Goal: Information Seeking & Learning: Learn about a topic

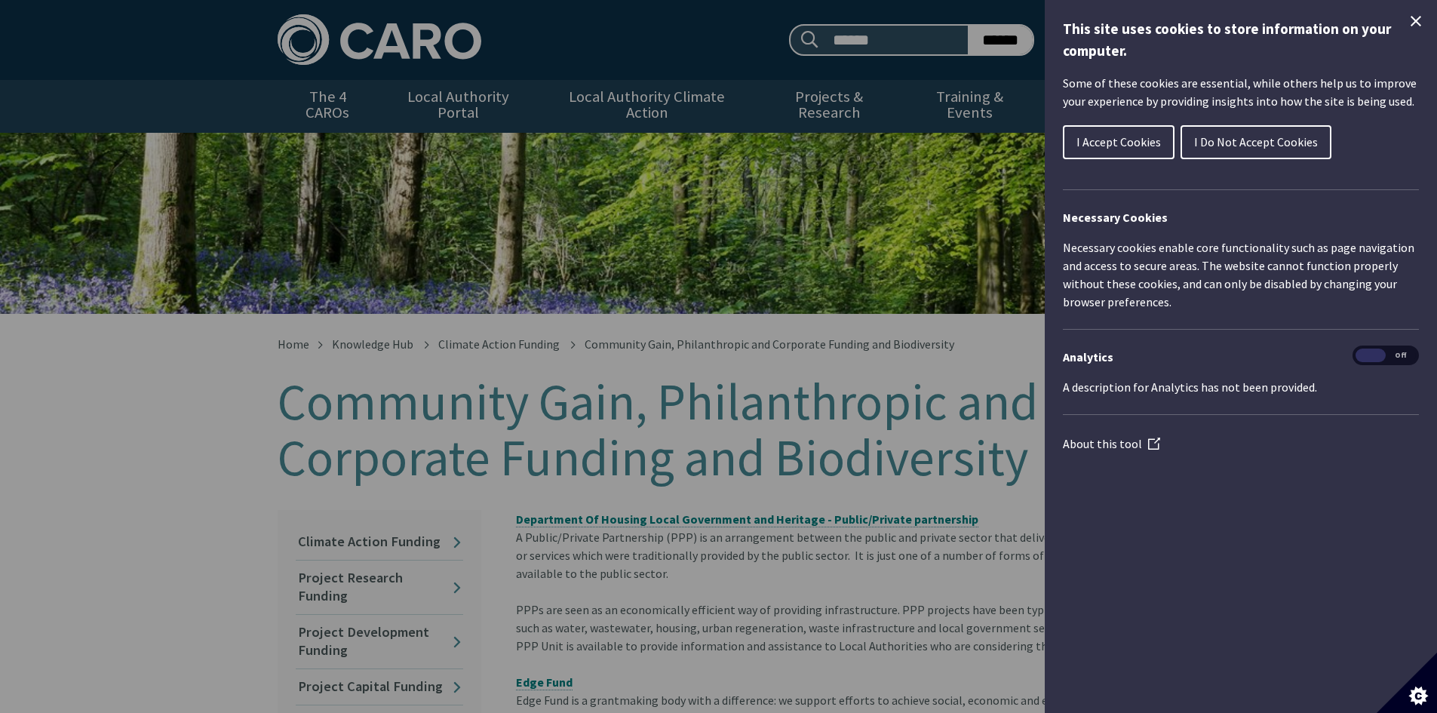
click at [1418, 20] on icon "Close Cookie Control" at bounding box center [1416, 21] width 11 height 11
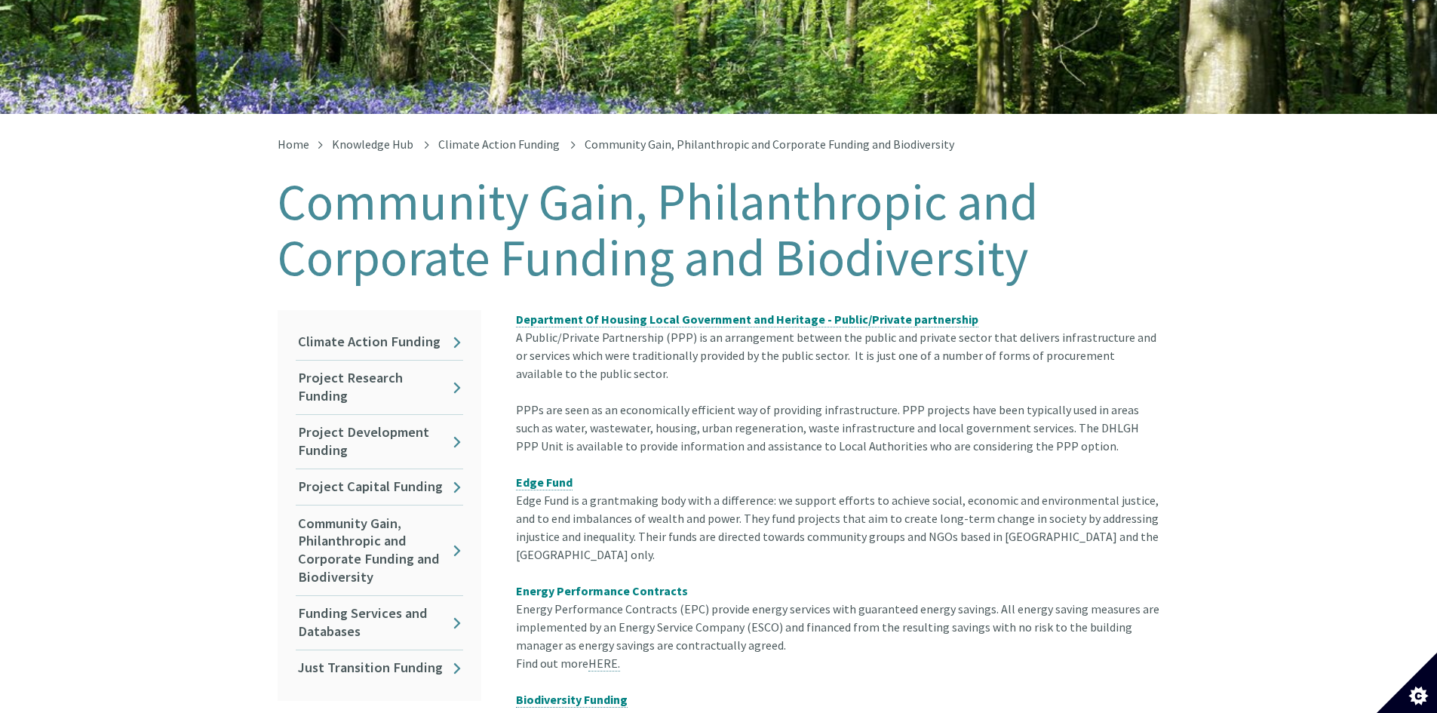
scroll to position [226, 0]
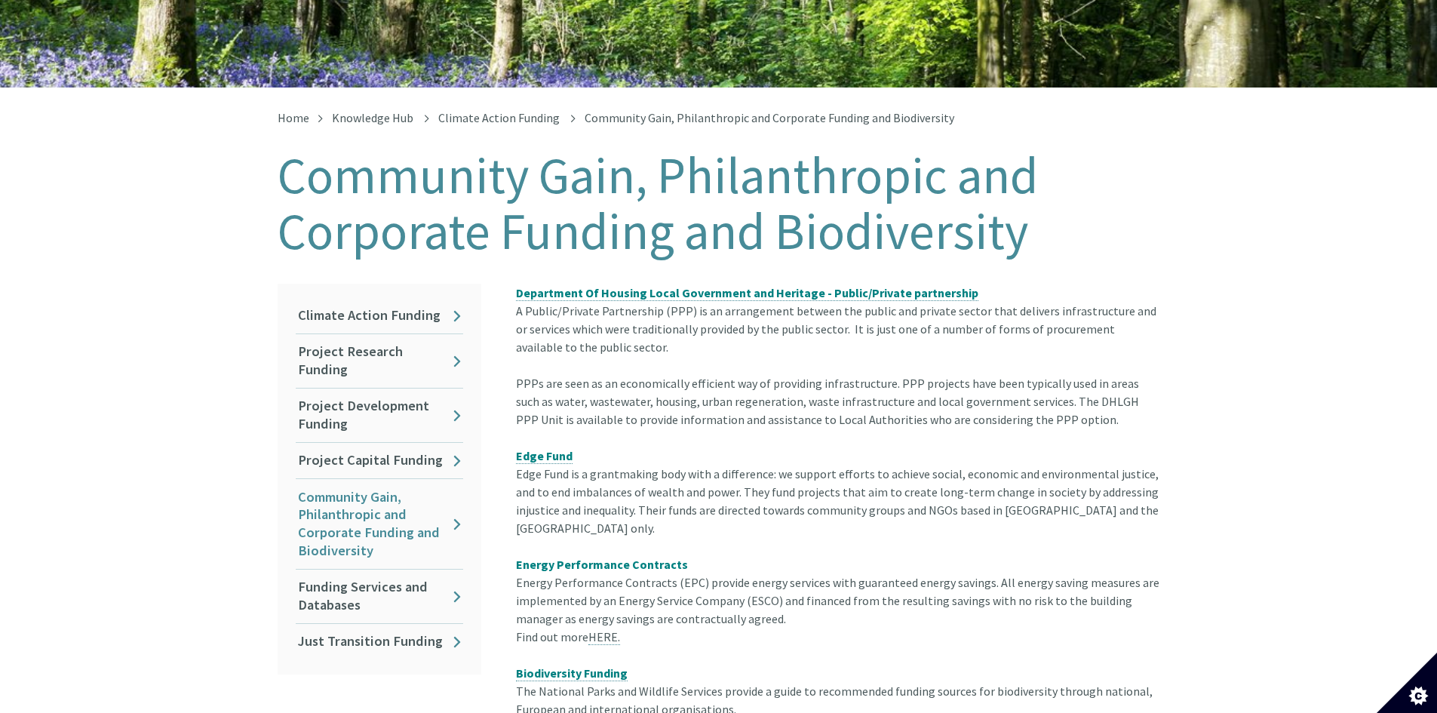
click at [379, 500] on link "Community Gain, Philanthropic and Corporate Funding and Biodiversity" at bounding box center [379, 524] width 167 height 90
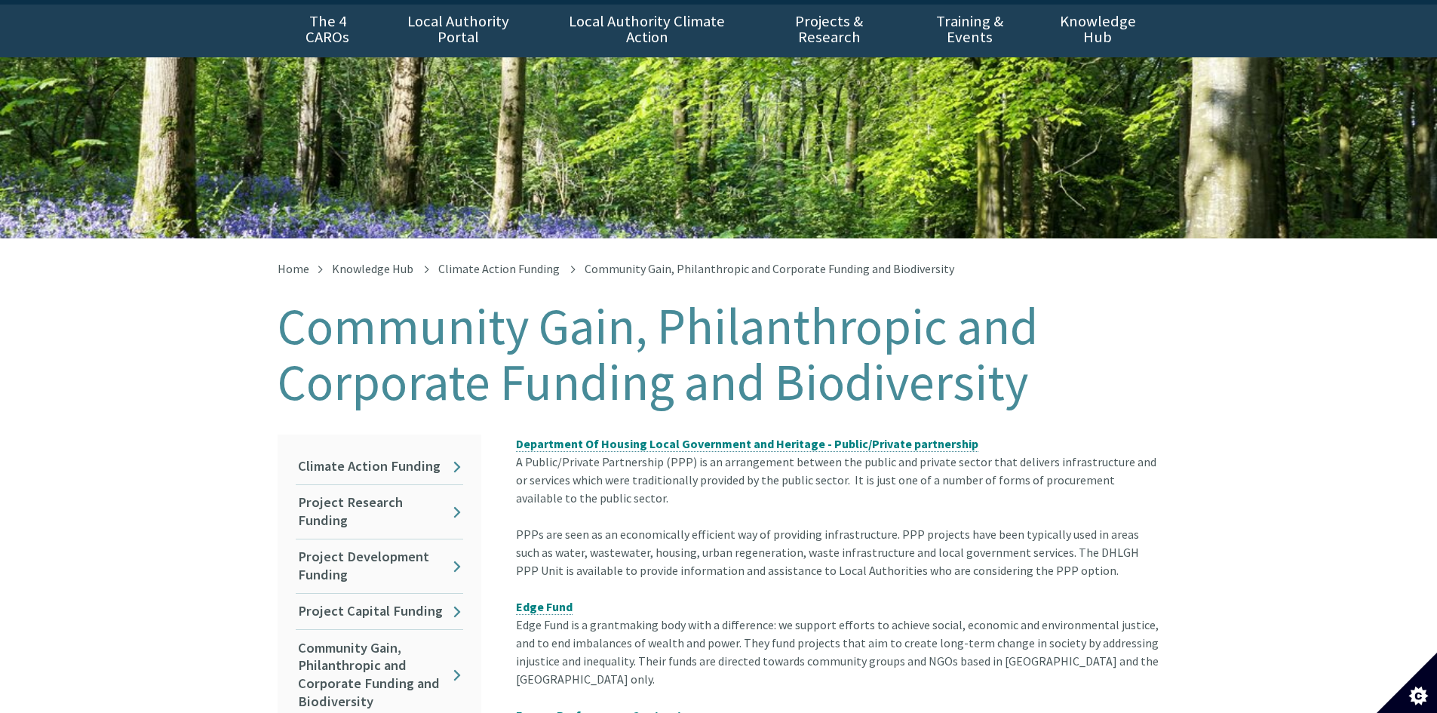
scroll to position [151, 0]
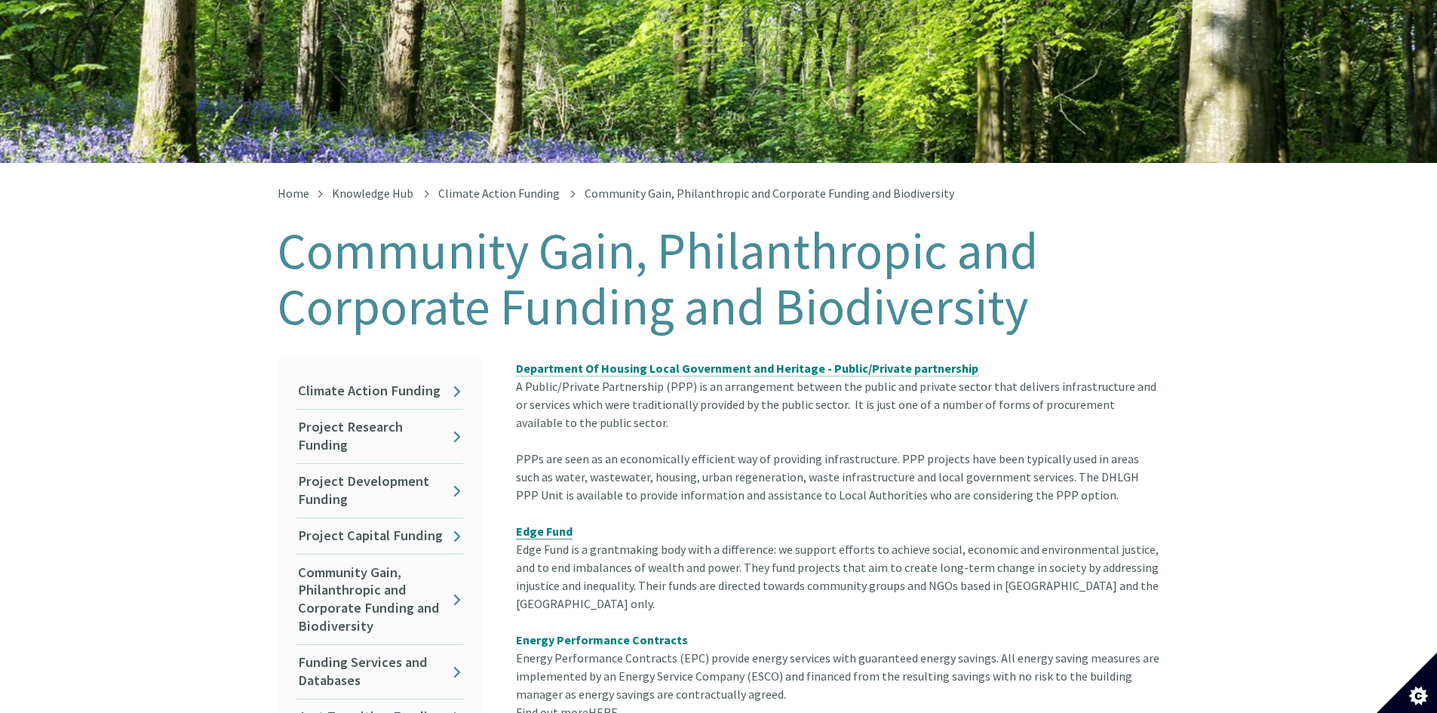
click at [559, 524] on strong "Edge Fund" at bounding box center [544, 531] width 57 height 15
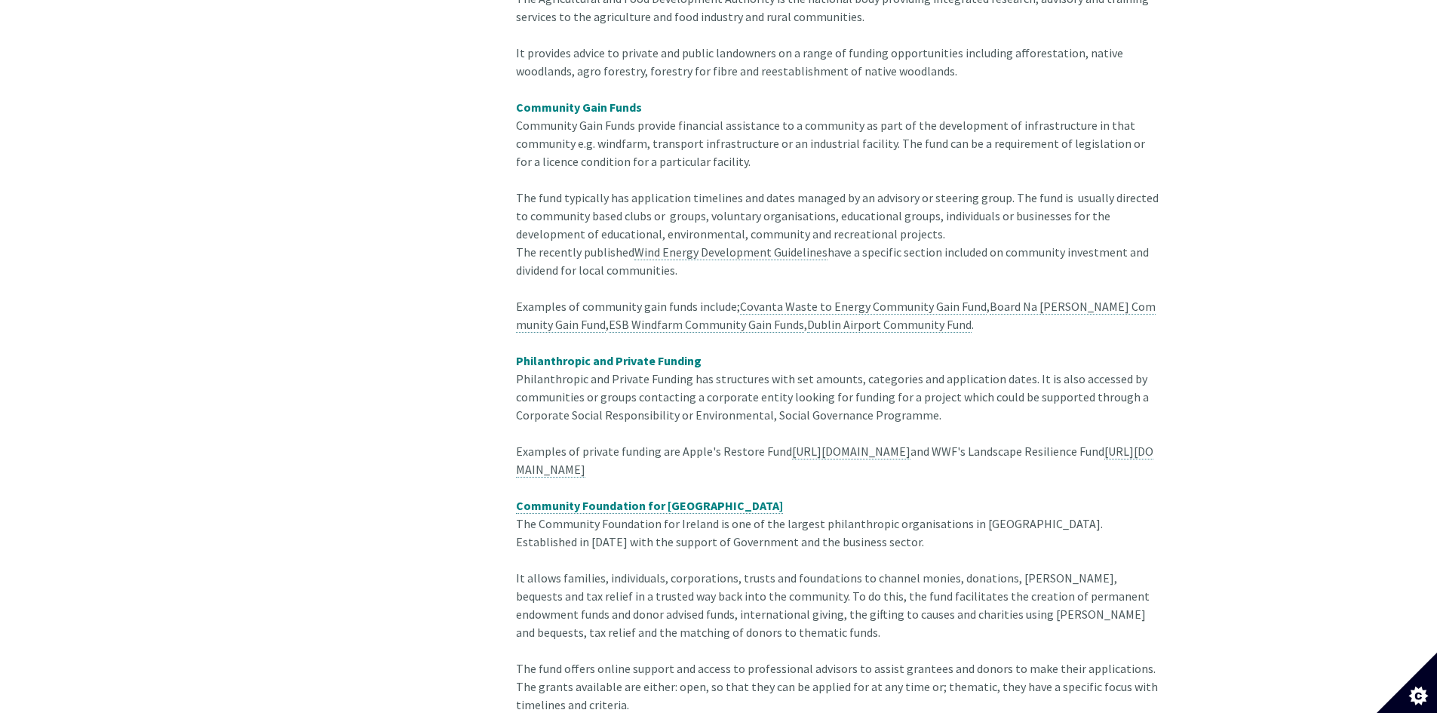
scroll to position [1283, 0]
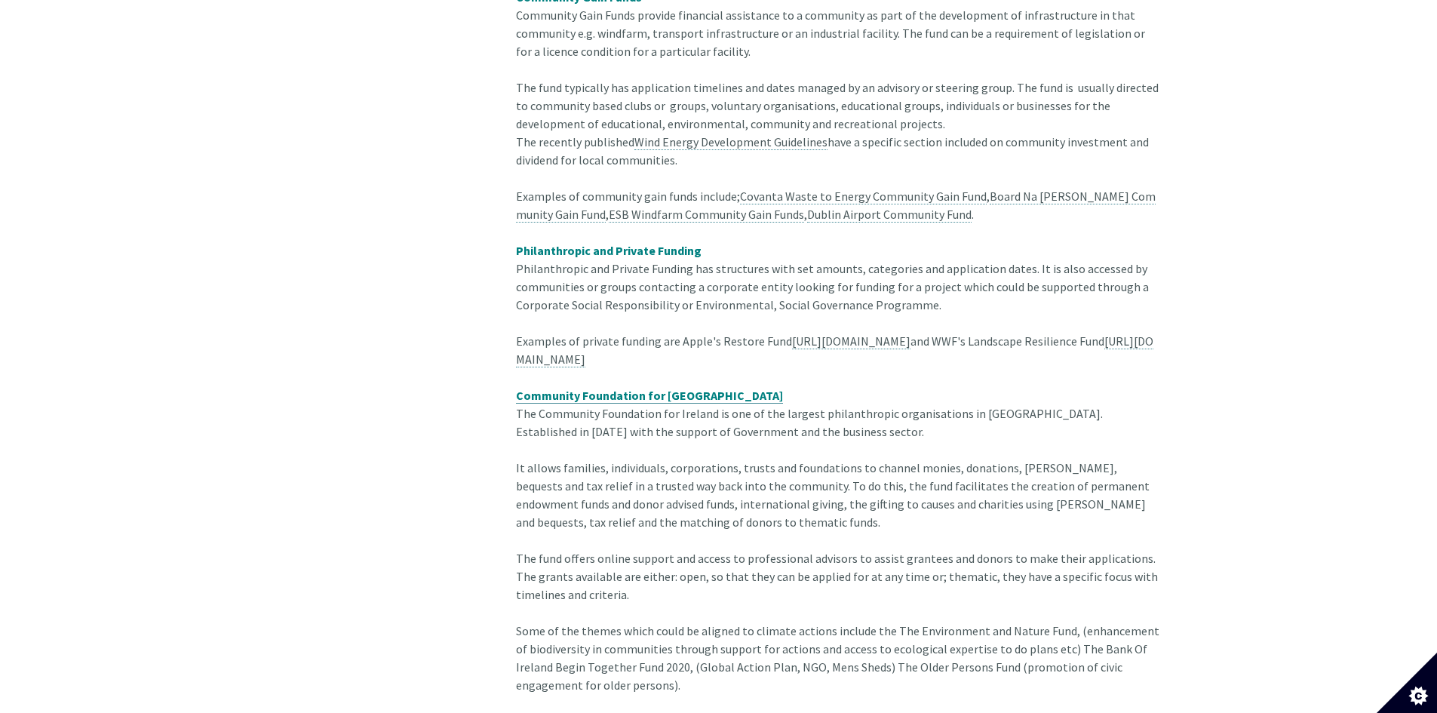
click at [637, 395] on span "Community Foundation for [GEOGRAPHIC_DATA]" at bounding box center [649, 395] width 267 height 15
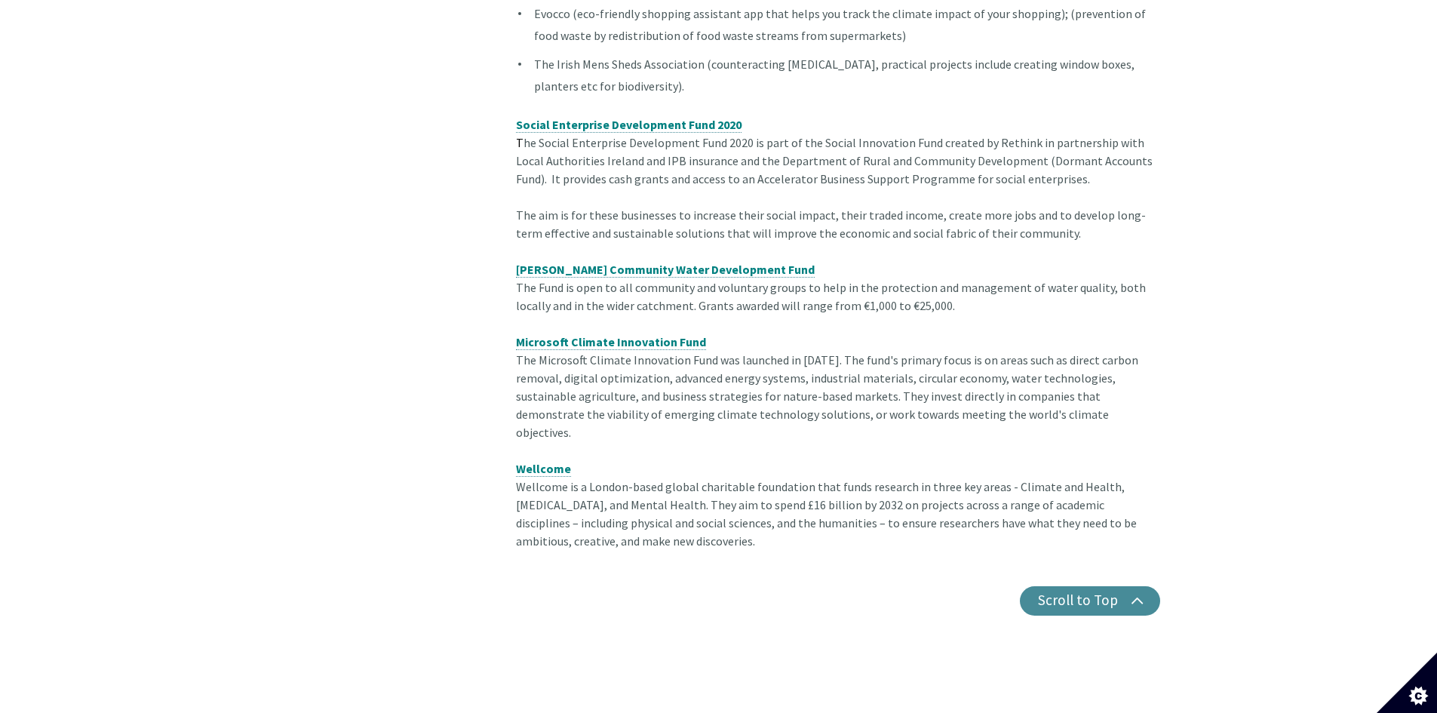
scroll to position [2272, 0]
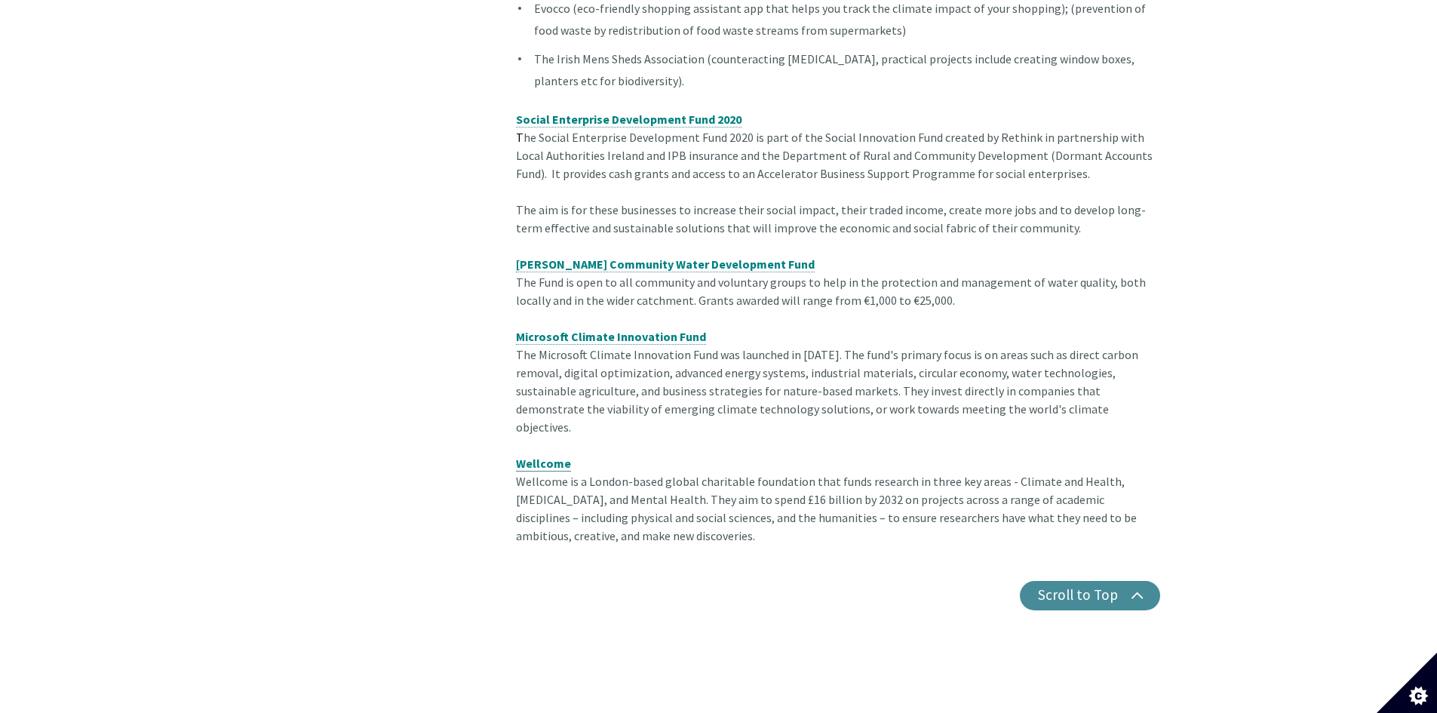
click at [552, 456] on span "Wellcome" at bounding box center [543, 463] width 55 height 15
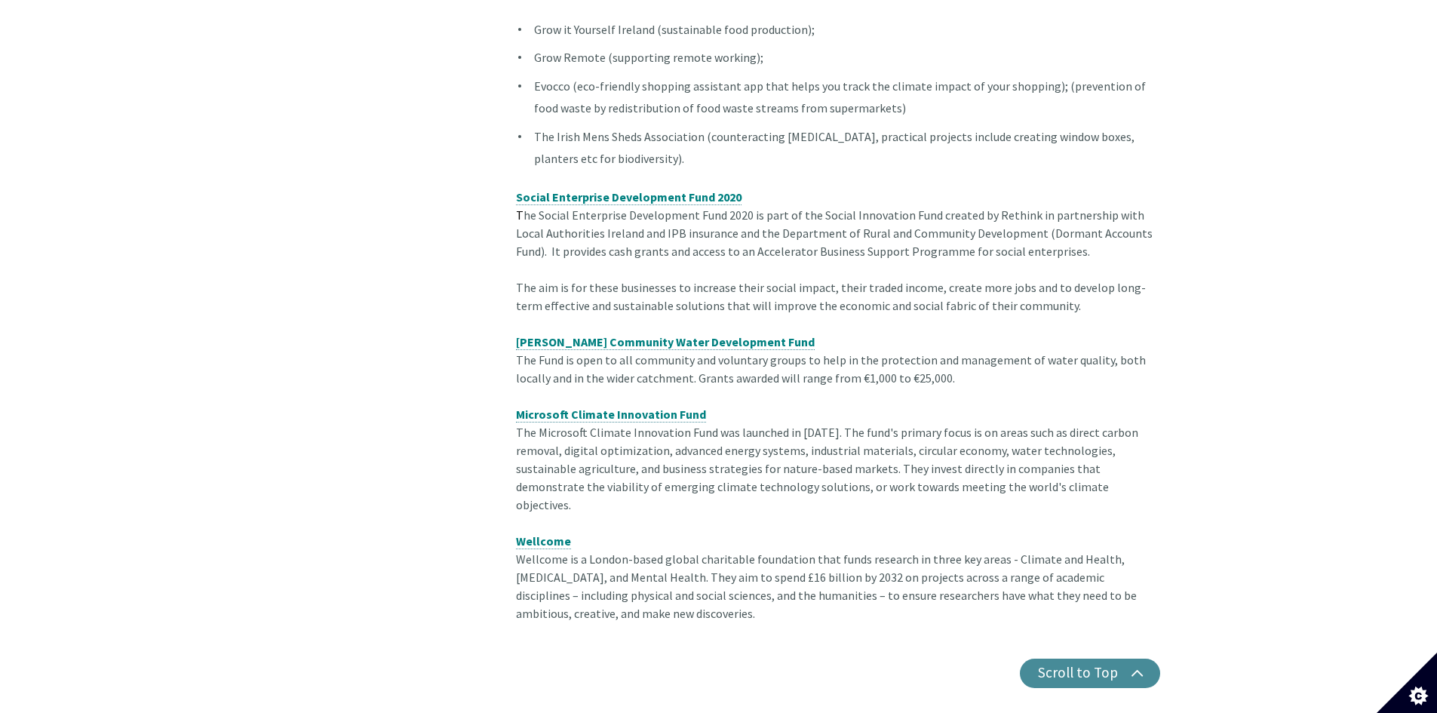
scroll to position [2193, 0]
